Goal: Task Accomplishment & Management: Use online tool/utility

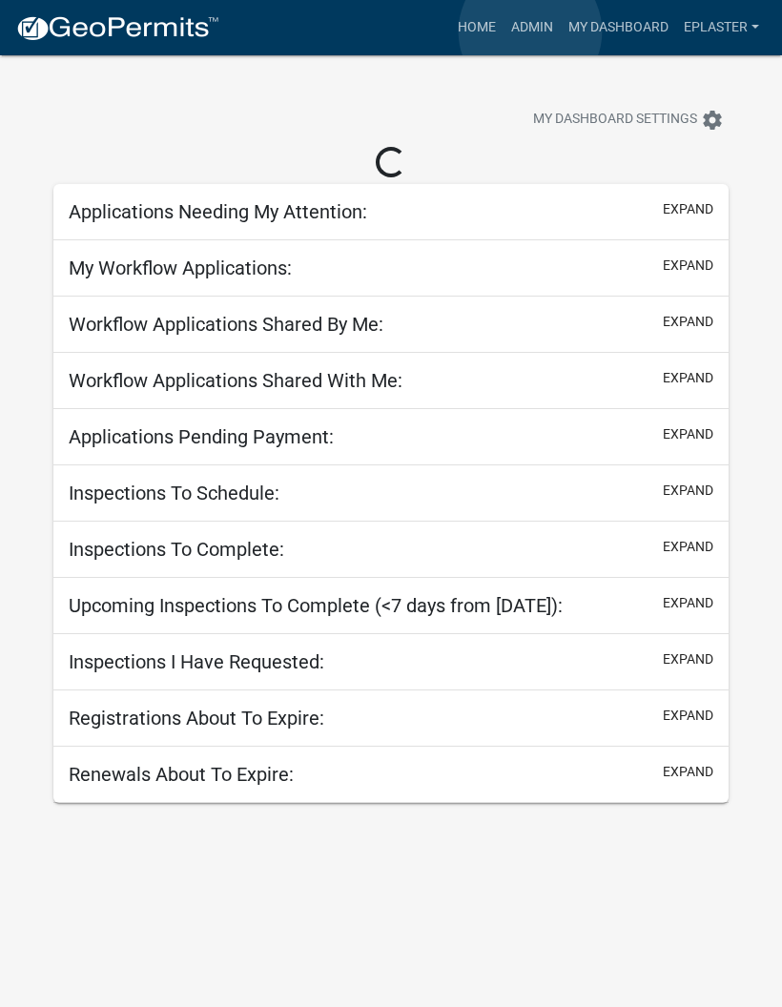
click at [531, 31] on link "Admin" at bounding box center [532, 28] width 57 height 36
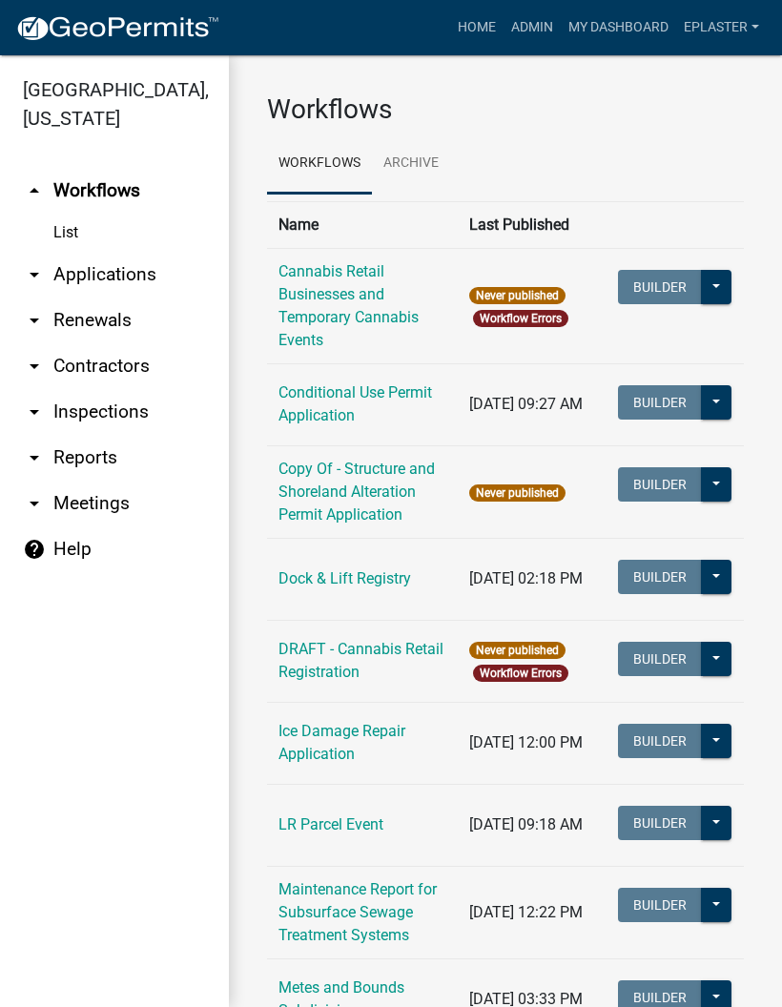
click at [141, 274] on link "arrow_drop_down Applications" at bounding box center [114, 275] width 229 height 46
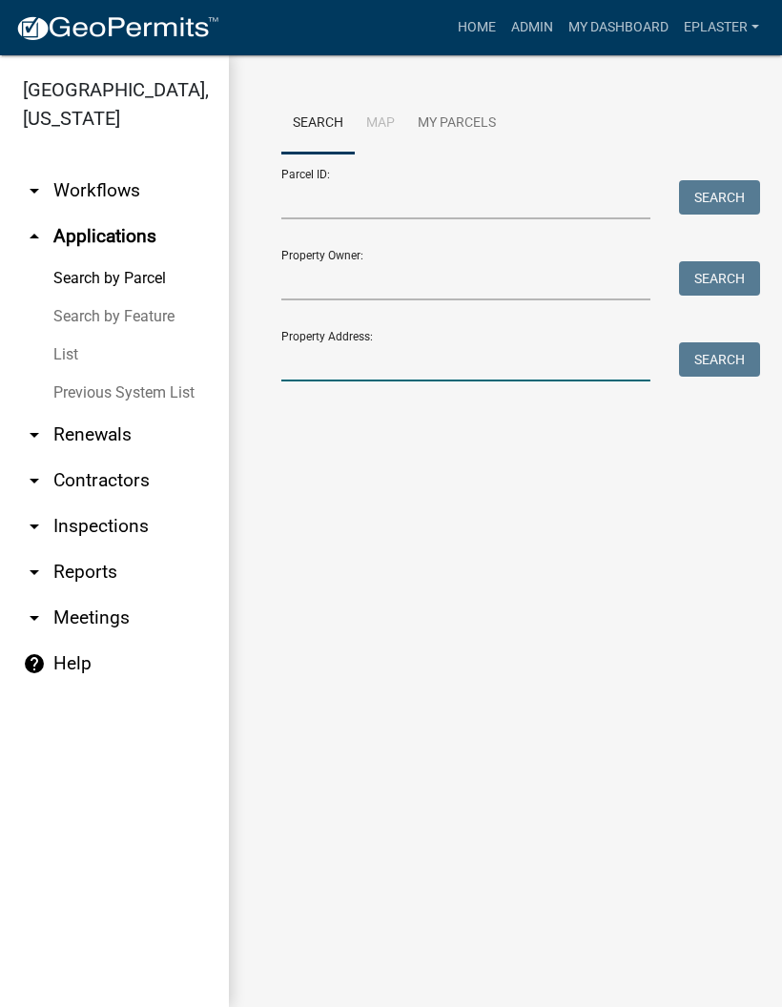
click at [427, 370] on input "Property Address:" at bounding box center [465, 361] width 369 height 39
type input "55817"
click at [737, 346] on button "Search" at bounding box center [719, 359] width 81 height 34
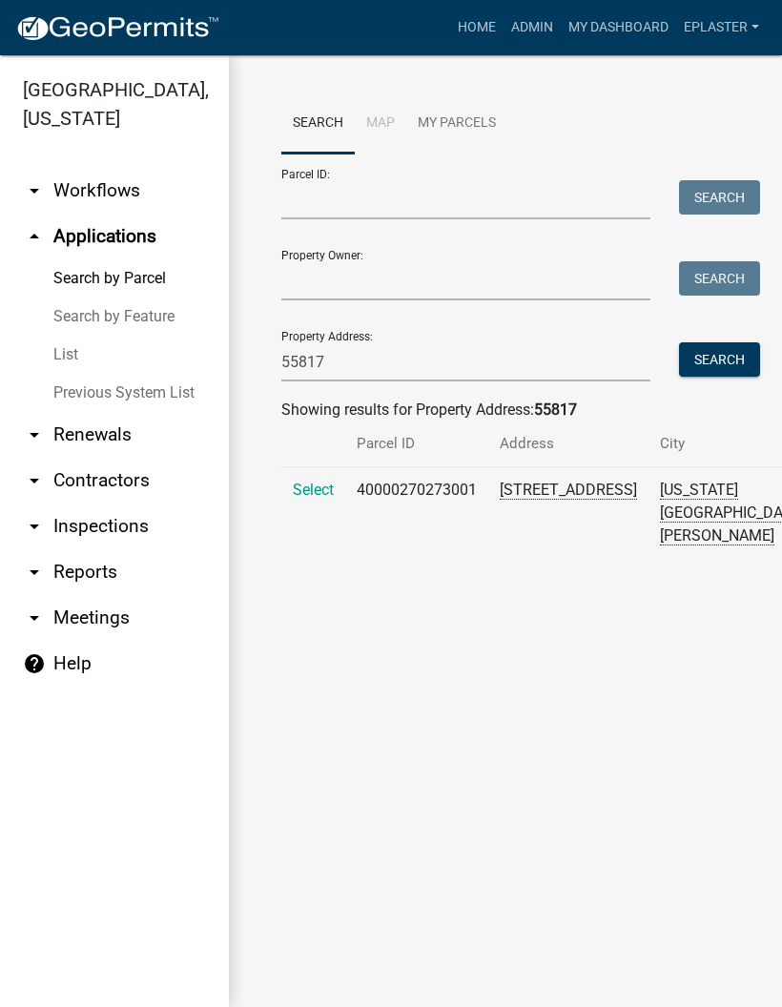
click at [287, 513] on td "Select" at bounding box center [313, 513] width 64 height 93
click at [305, 499] on span "Select" at bounding box center [313, 490] width 41 height 18
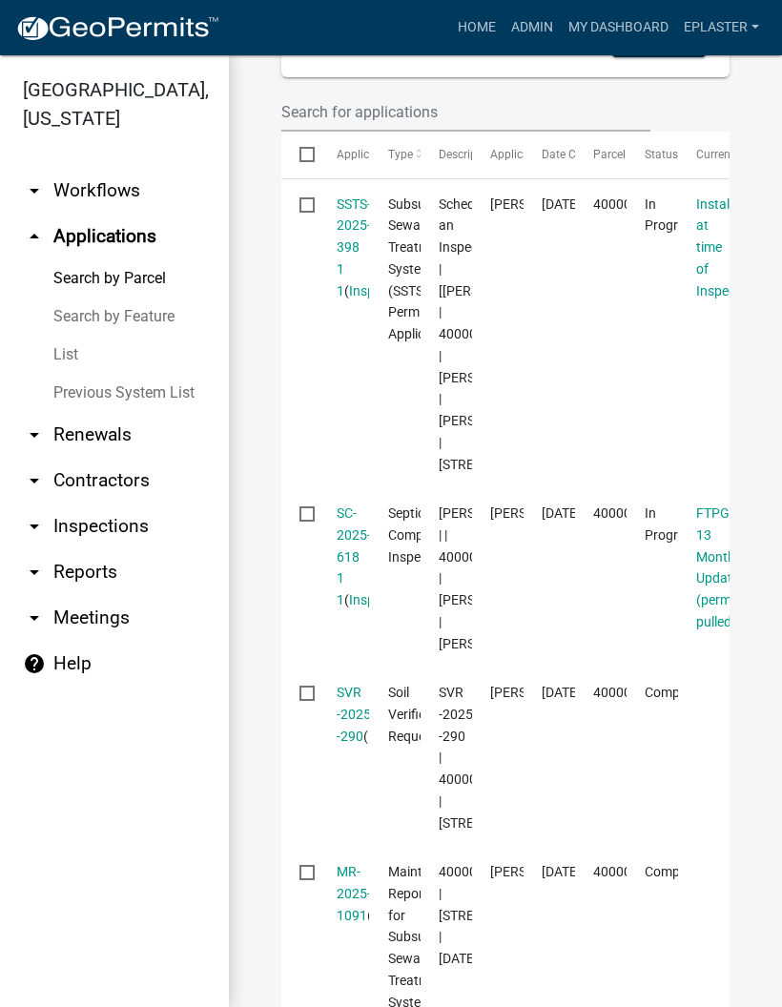
scroll to position [620, 0]
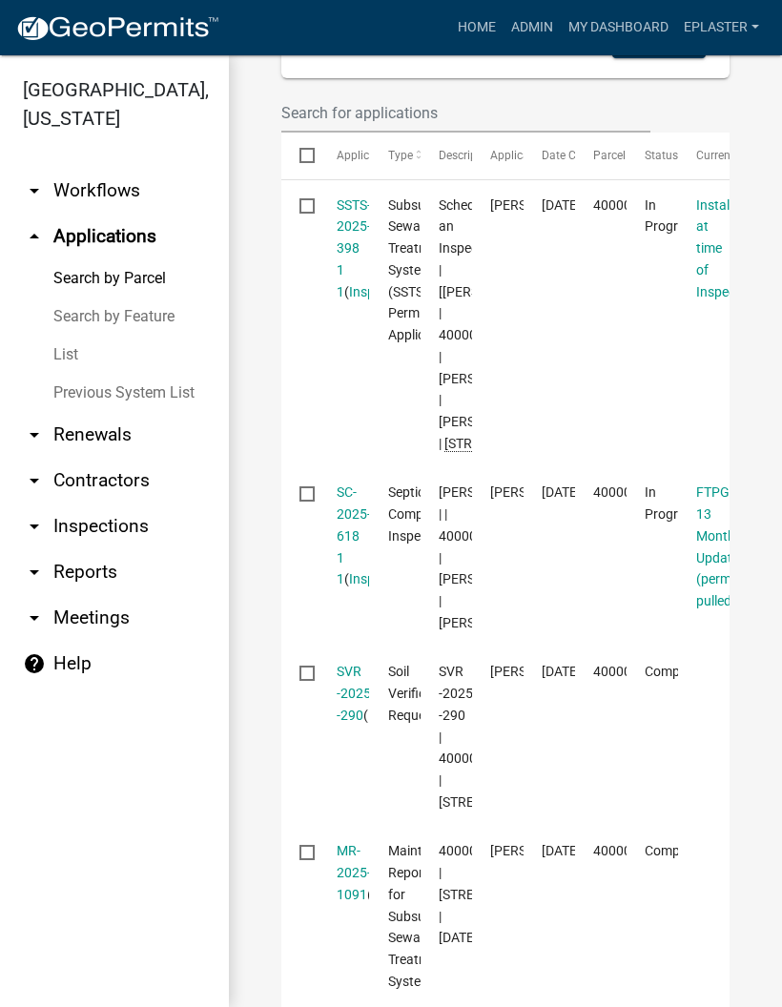
click at [360, 300] on link "SSTS-2025-398 1 1" at bounding box center [354, 248] width 34 height 102
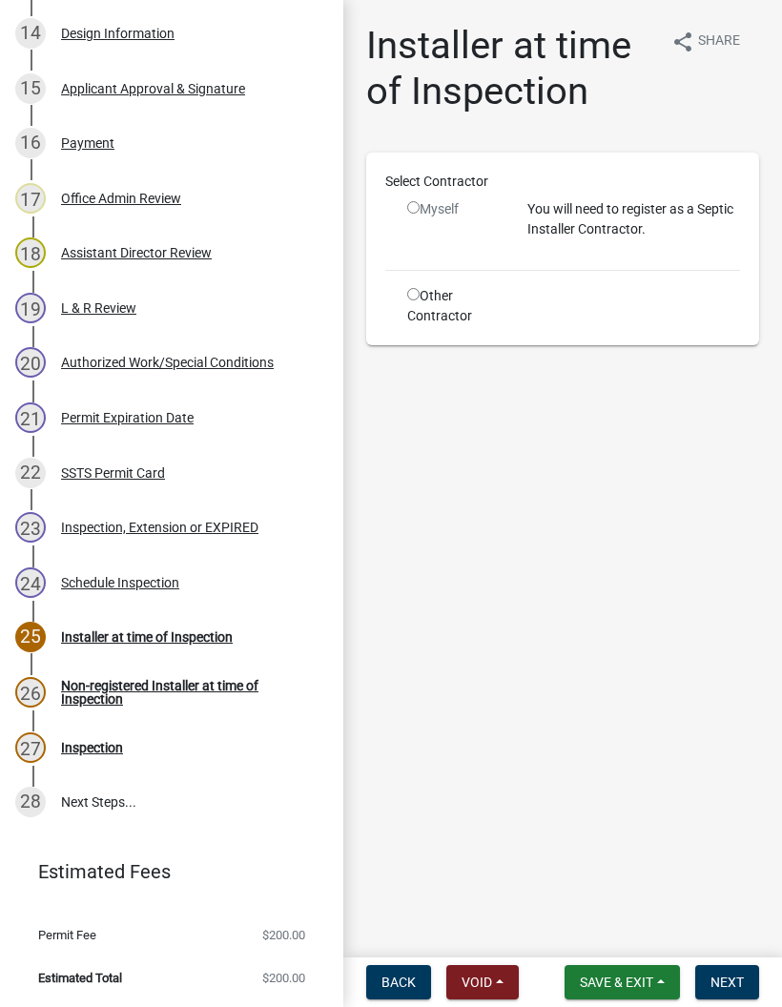
scroll to position [1103, 0]
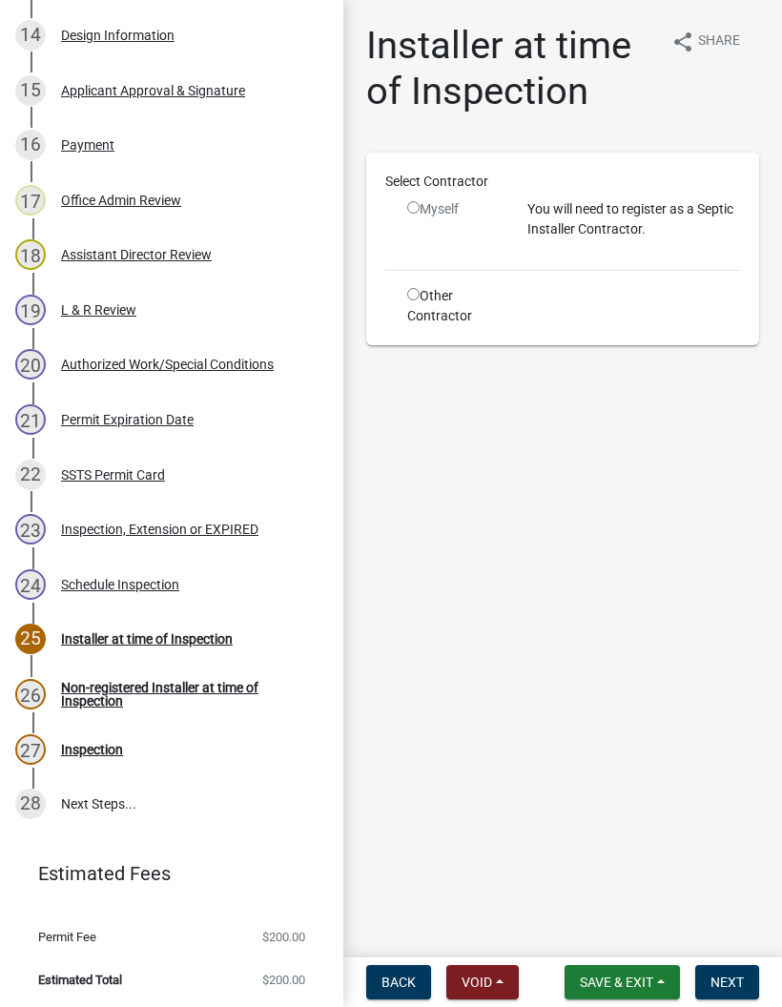
click at [258, 360] on div "Authorized Work/Special Conditions" at bounding box center [167, 364] width 213 height 13
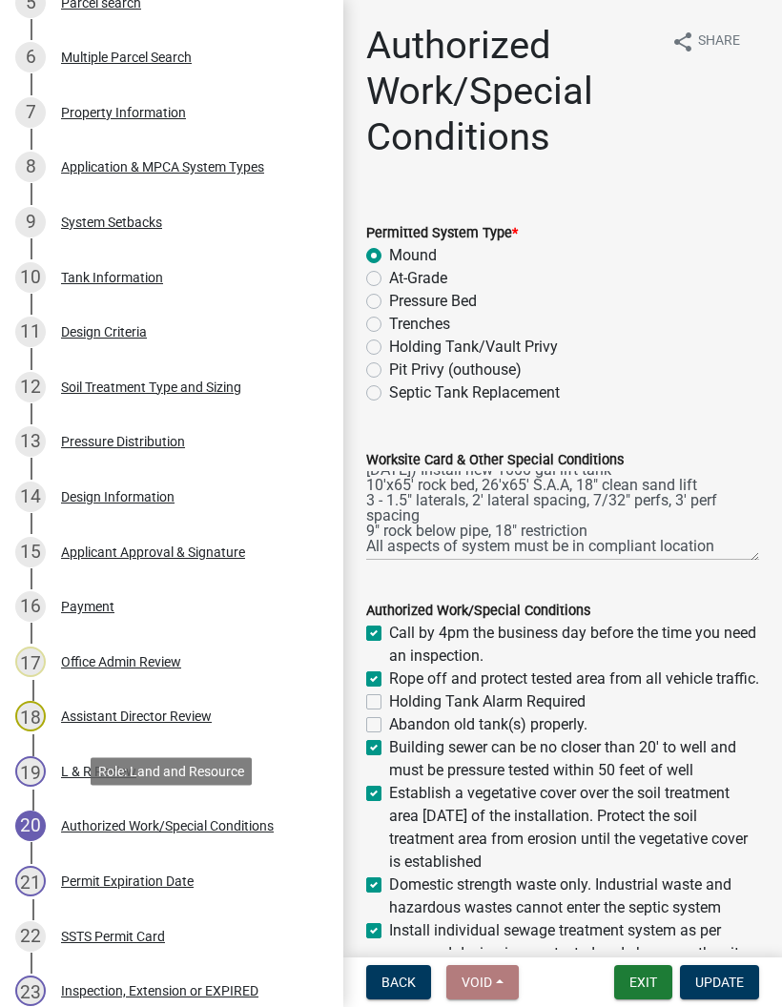
scroll to position [643, 0]
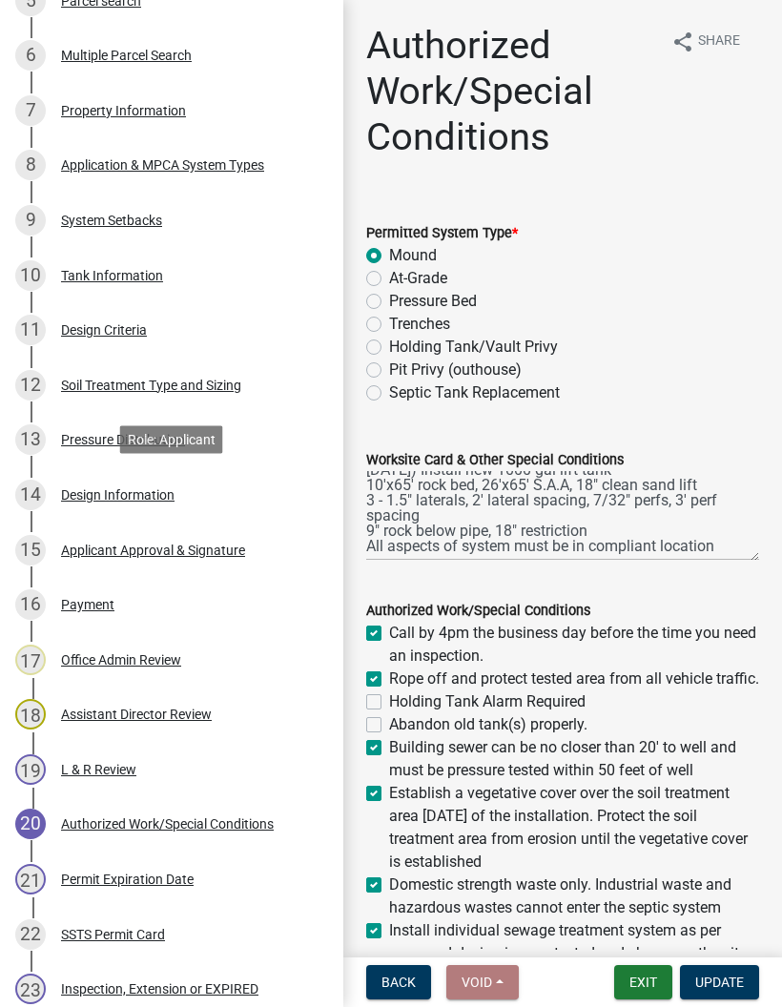
click at [189, 488] on div "14 Design Information" at bounding box center [164, 495] width 298 height 31
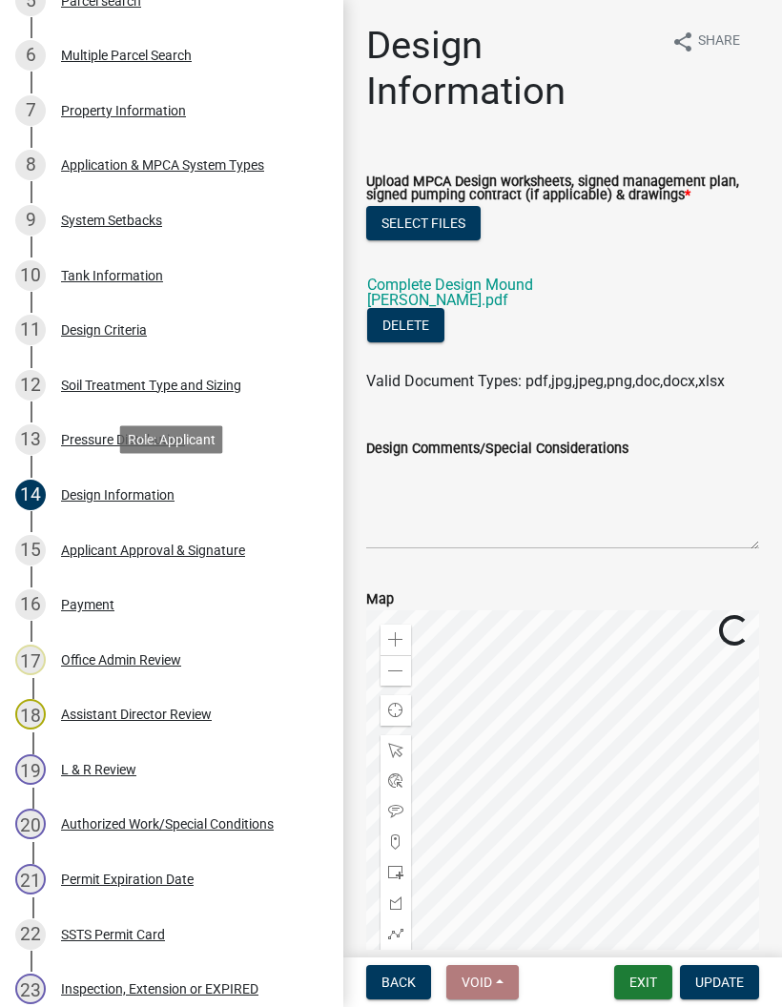
click at [533, 279] on link "Complete Design Mound [PERSON_NAME].pdf" at bounding box center [450, 292] width 166 height 33
